Goal: Transaction & Acquisition: Register for event/course

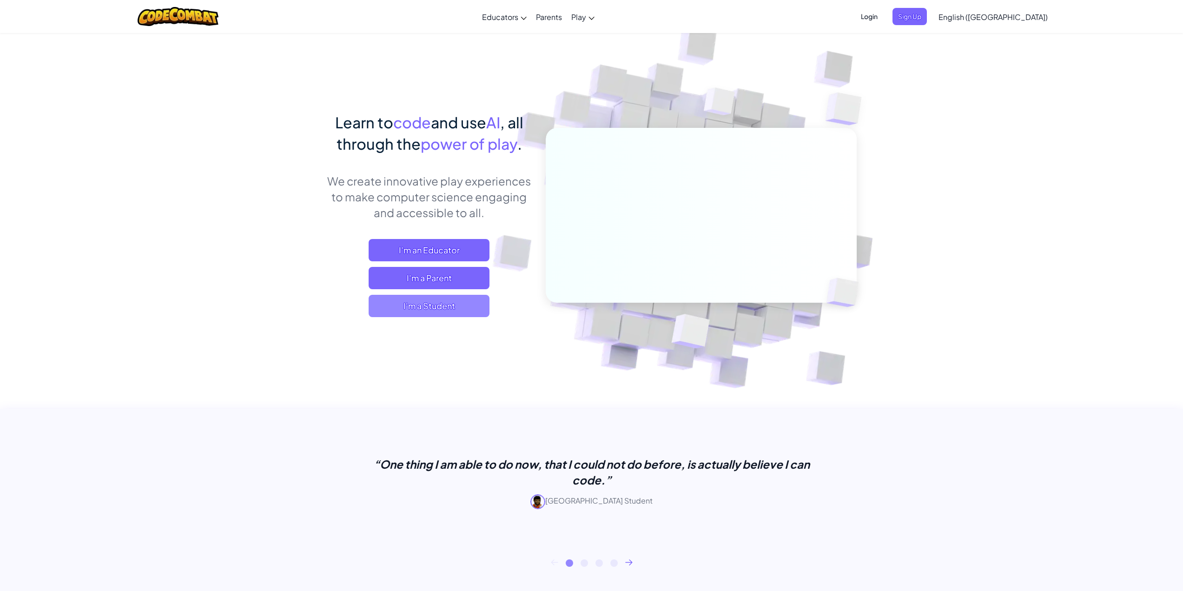
click at [419, 307] on span "I'm a Student" at bounding box center [429, 306] width 121 height 22
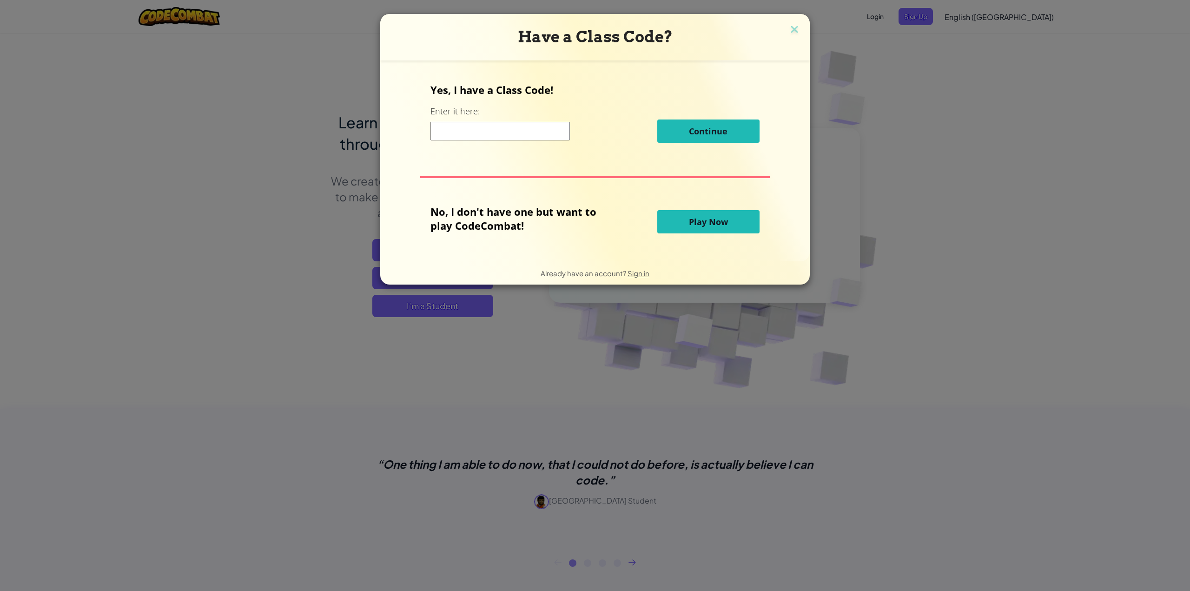
click at [1012, 31] on div "Have a Class Code? Yes, I have a Class Code! Enter it here: Continue No, I don'…" at bounding box center [595, 295] width 1190 height 591
click at [805, 33] on div "Have a Class Code?" at bounding box center [595, 37] width 430 height 47
click at [797, 31] on img at bounding box center [795, 30] width 12 height 14
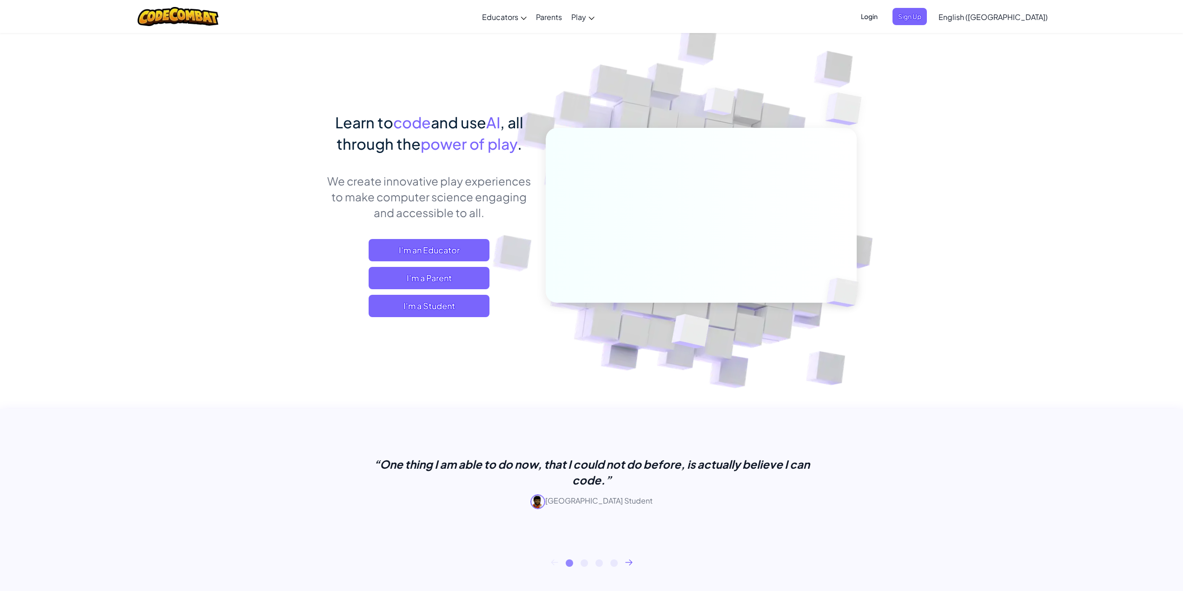
click at [884, 18] on span "Login" at bounding box center [870, 16] width 28 height 17
